Goal: Information Seeking & Learning: Check status

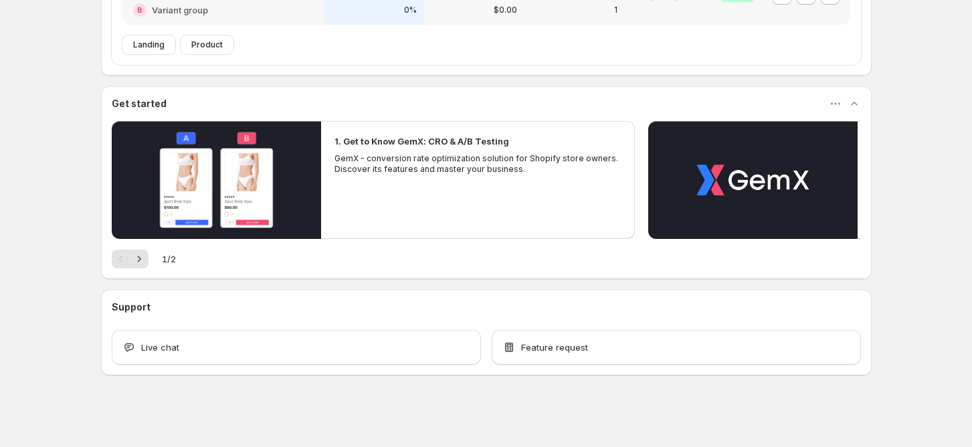
scroll to position [373, 0]
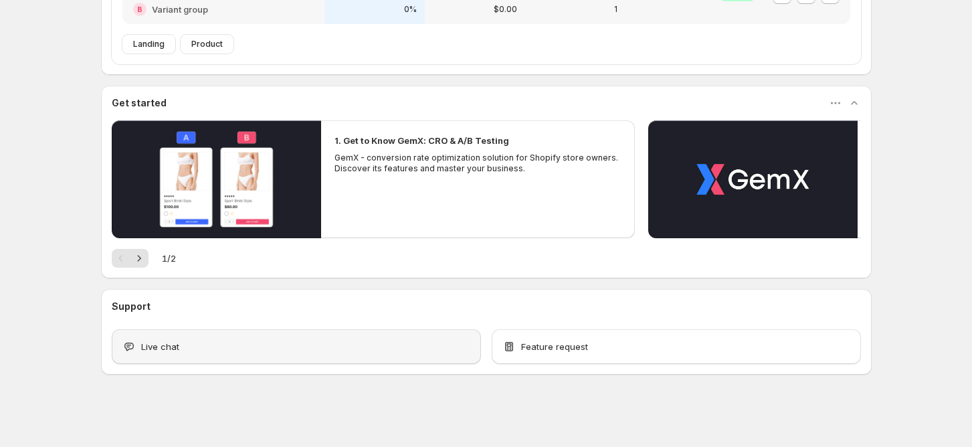
click at [384, 354] on div "Live chat" at bounding box center [296, 346] width 369 height 35
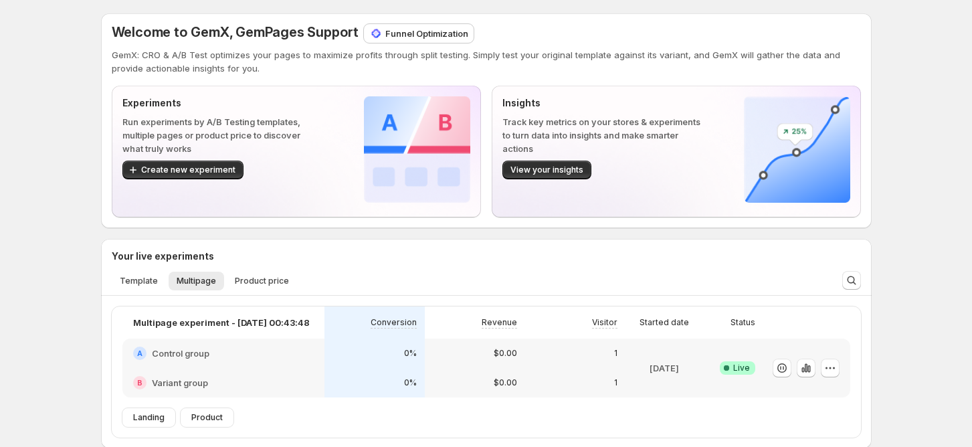
scroll to position [178, 0]
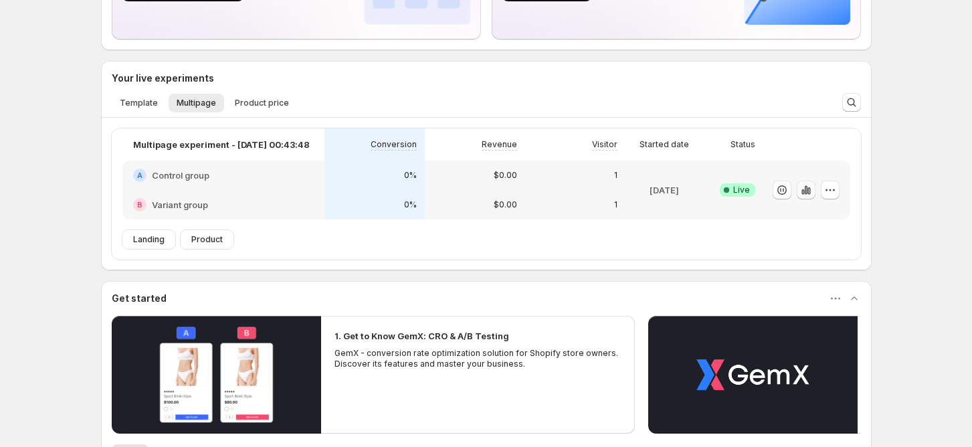
click at [812, 194] on icon "button" at bounding box center [805, 189] width 13 height 13
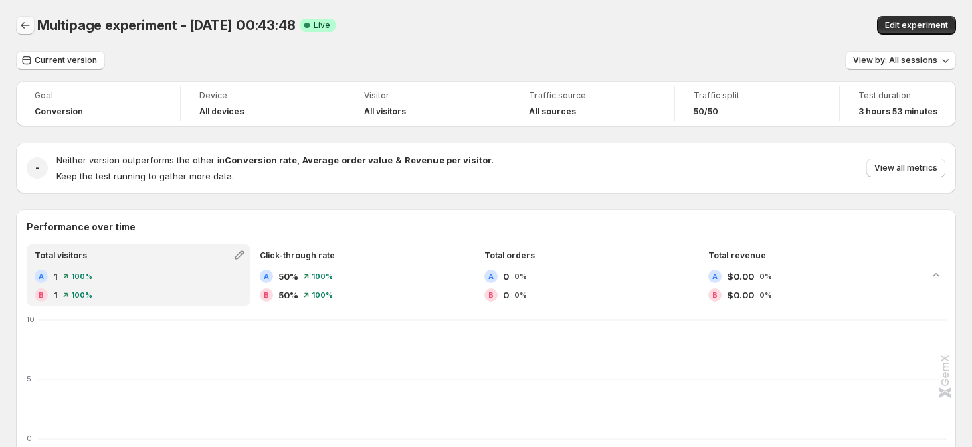
click at [32, 27] on button "Back" at bounding box center [25, 25] width 19 height 19
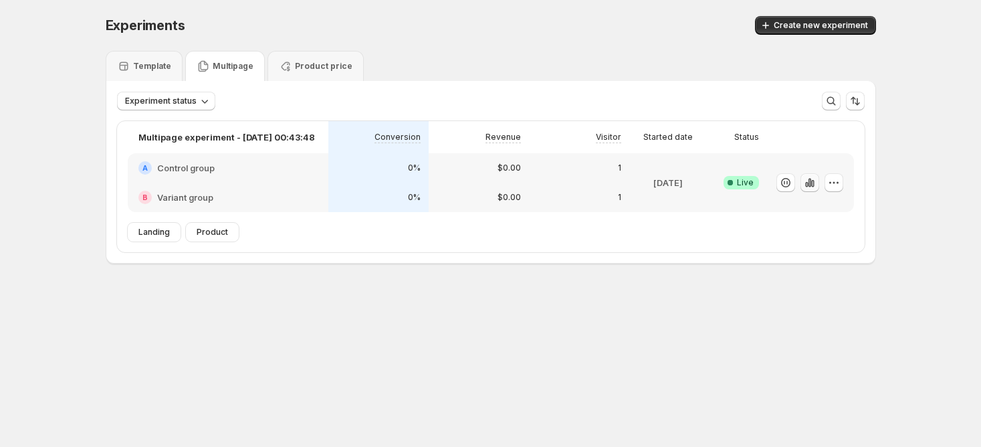
click at [804, 188] on icon "button" at bounding box center [809, 182] width 13 height 13
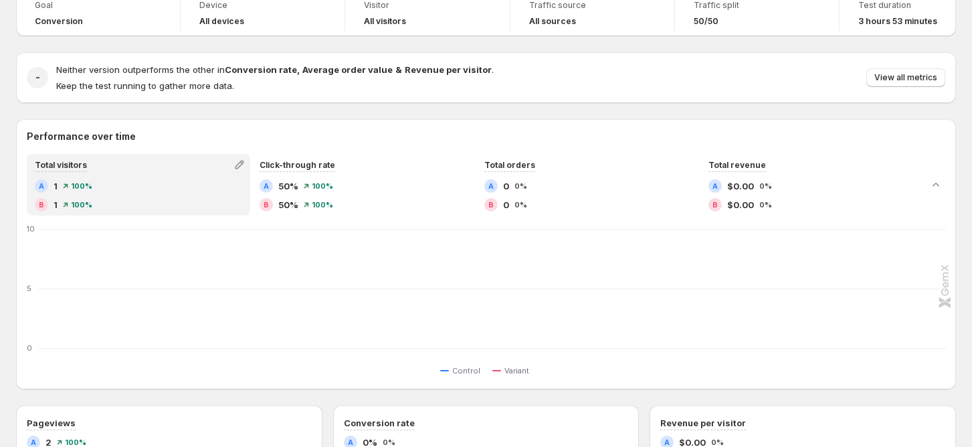
scroll to position [89, 0]
click at [902, 78] on span "View all metrics" at bounding box center [905, 79] width 63 height 11
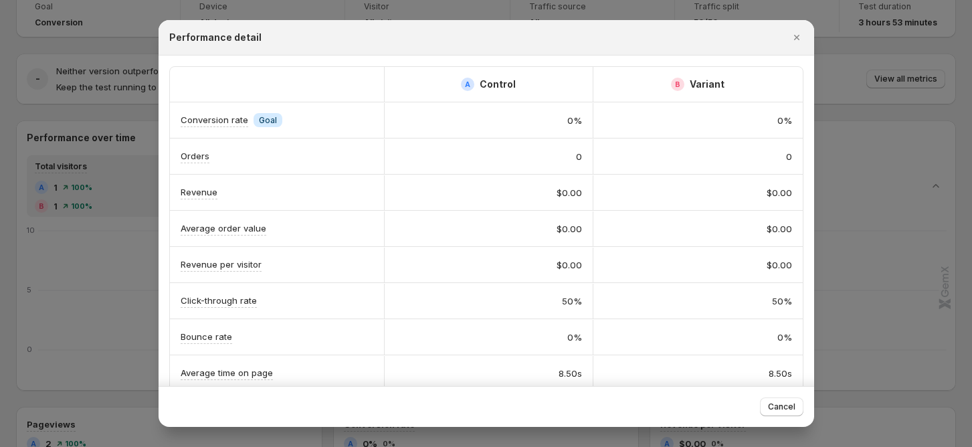
click at [867, 157] on div at bounding box center [486, 223] width 972 height 447
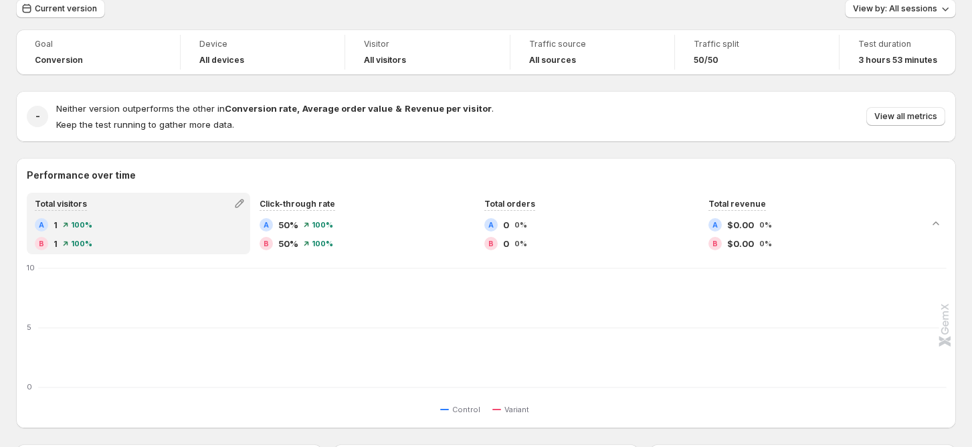
scroll to position [0, 0]
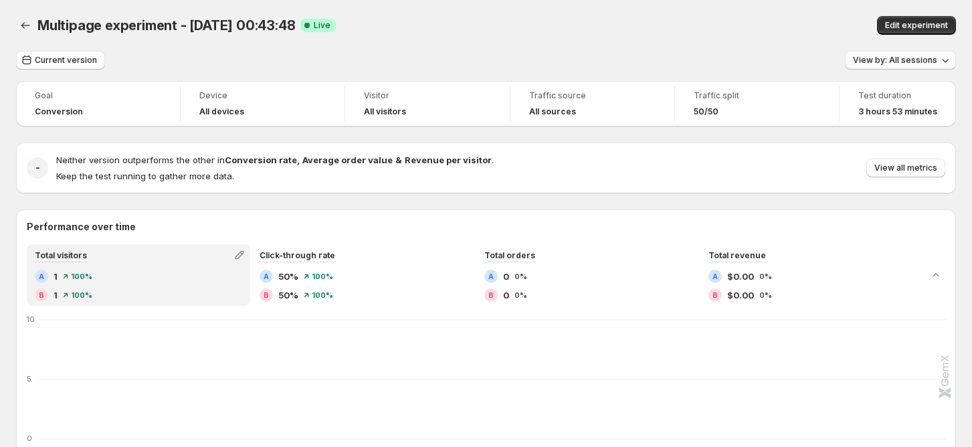
click at [898, 64] on span "View by: All sessions" at bounding box center [895, 60] width 84 height 11
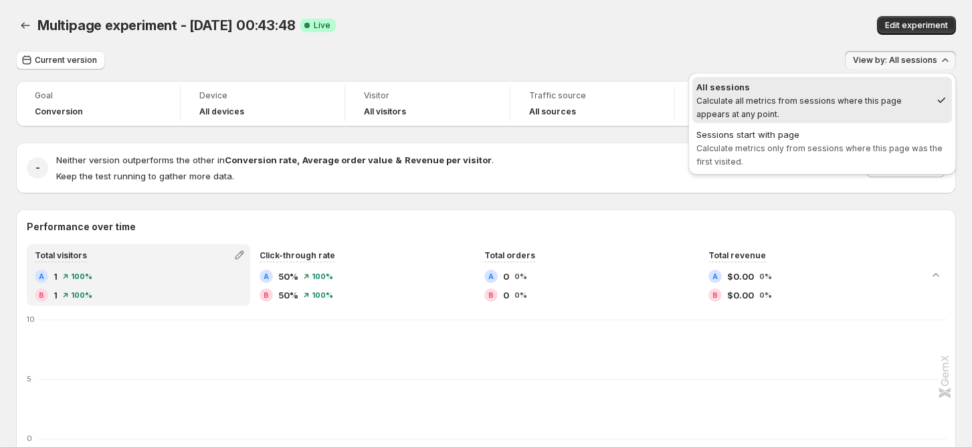
click at [818, 45] on div "Multipage experiment - [DATE] 00:43:48. This page is ready Multipage experiment…" at bounding box center [486, 25] width 940 height 51
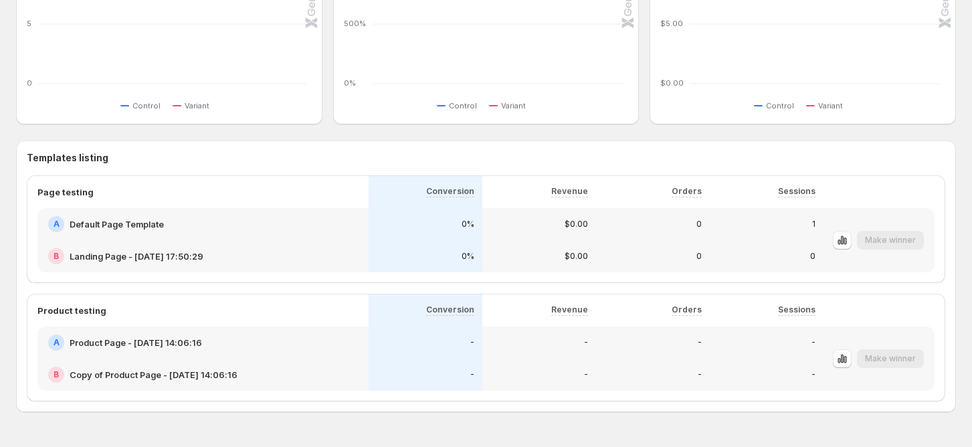
scroll to position [645, 0]
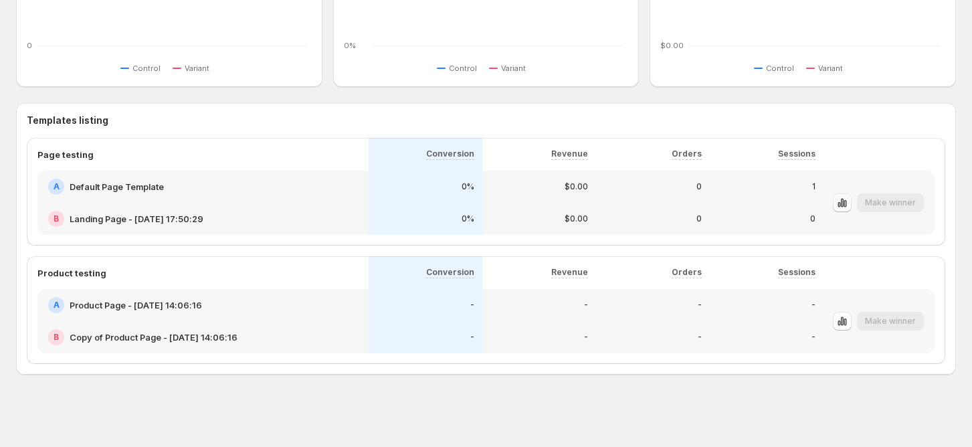
click at [843, 206] on icon "button" at bounding box center [842, 202] width 3 height 9
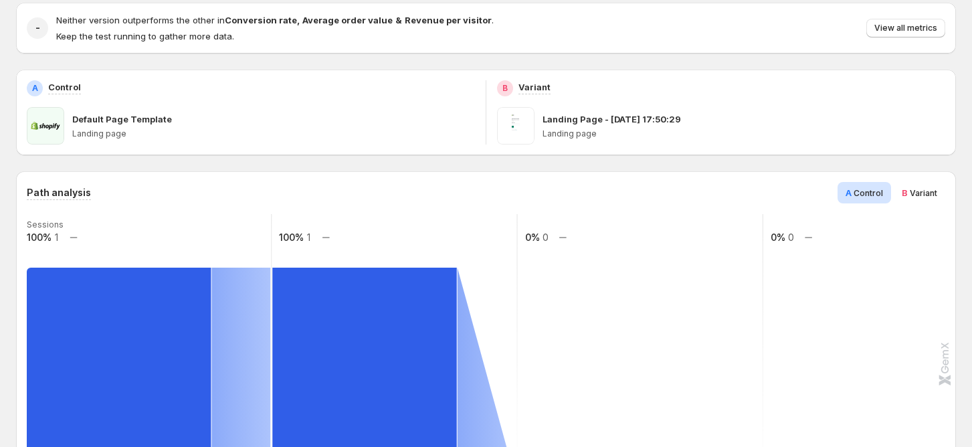
scroll to position [48, 0]
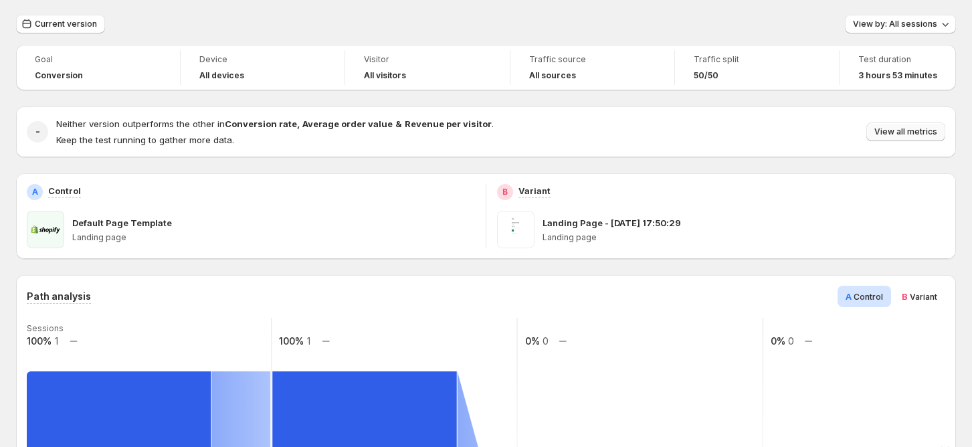
click at [889, 127] on span "View all metrics" at bounding box center [905, 131] width 63 height 11
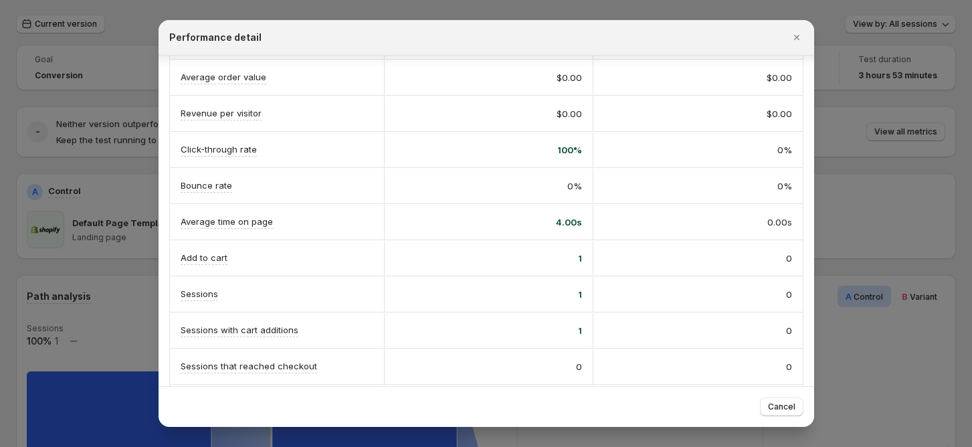
scroll to position [266, 0]
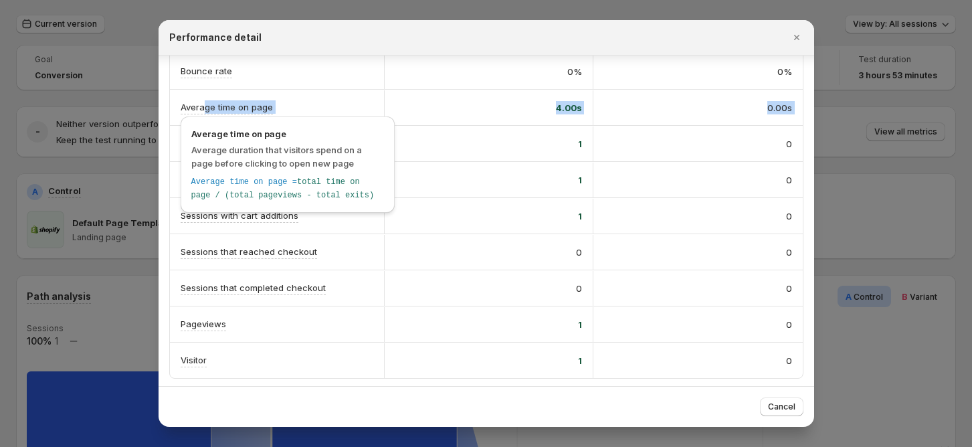
drag, startPoint x: 205, startPoint y: 109, endPoint x: 557, endPoint y: 149, distance: 354.1
click at [524, 147] on div "A Control B Variant Conversion rate Info Goal 0% 0% Orders 0 0 Revenue $0.00 $0…" at bounding box center [486, 89] width 633 height 577
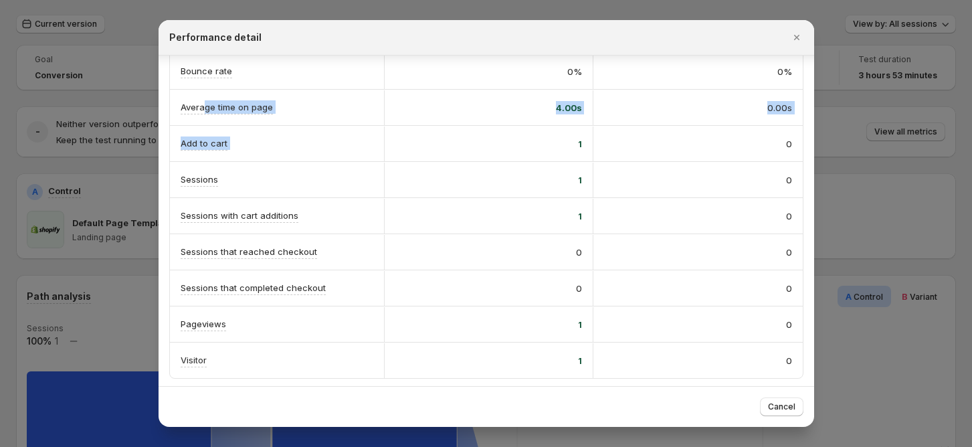
click at [559, 151] on div "1" at bounding box center [488, 143] width 209 height 35
drag, startPoint x: 556, startPoint y: 163, endPoint x: 619, endPoint y: 163, distance: 62.9
click at [617, 163] on div "Sessions 1 0" at bounding box center [486, 179] width 633 height 35
click at [597, 188] on div "0" at bounding box center [697, 180] width 209 height 35
click at [801, 39] on icon "Close" at bounding box center [796, 37] width 13 height 13
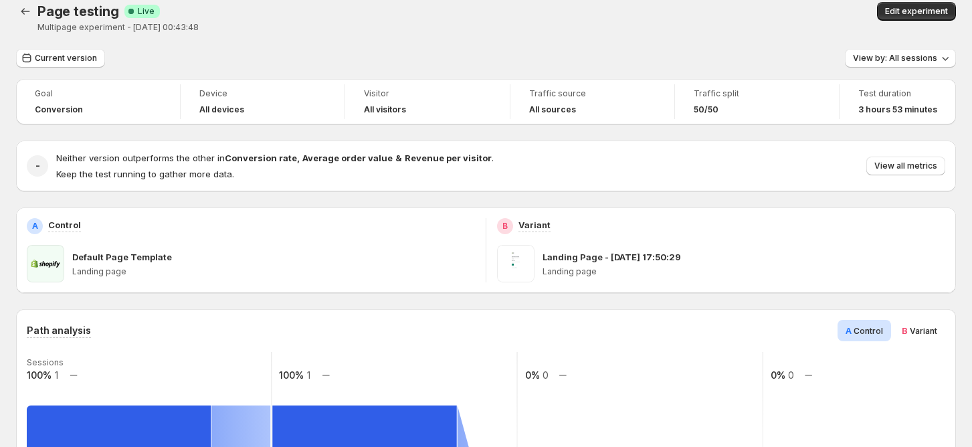
scroll to position [0, 0]
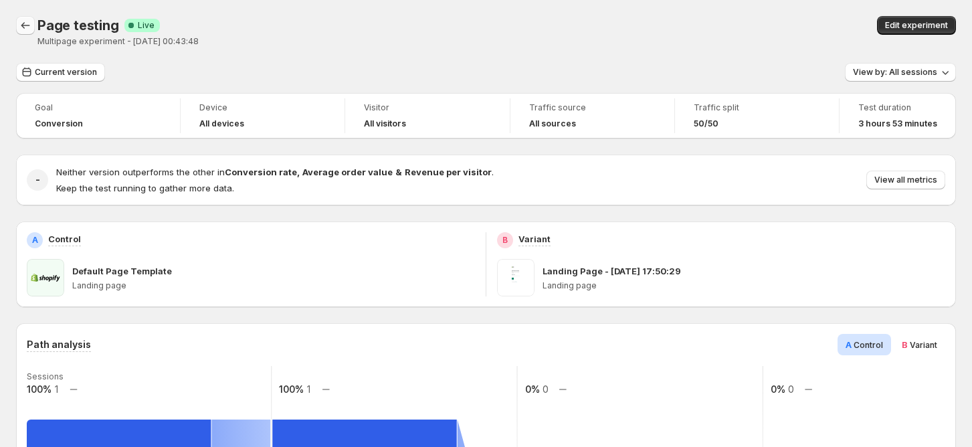
click at [30, 23] on icon "Back" at bounding box center [25, 25] width 13 height 13
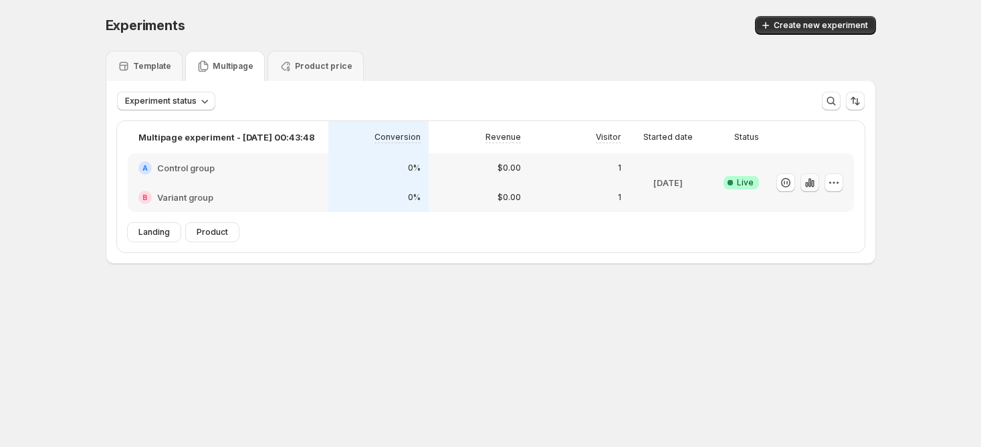
click at [818, 182] on button "button" at bounding box center [810, 182] width 19 height 19
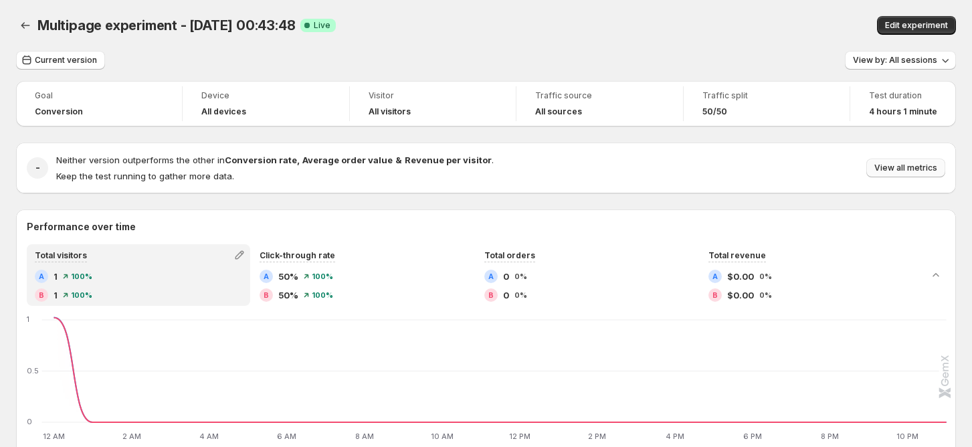
click at [929, 162] on button "View all metrics" at bounding box center [905, 168] width 79 height 19
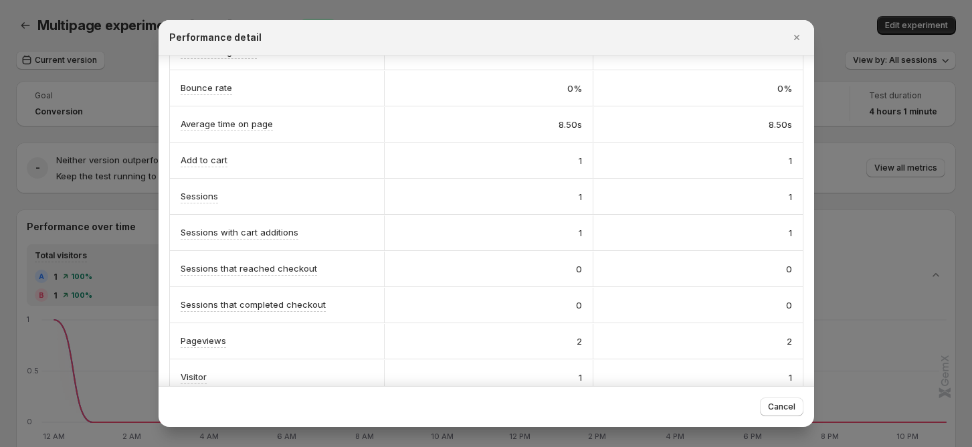
scroll to position [266, 0]
